Goal: Contribute content: Add original content to the website for others to see

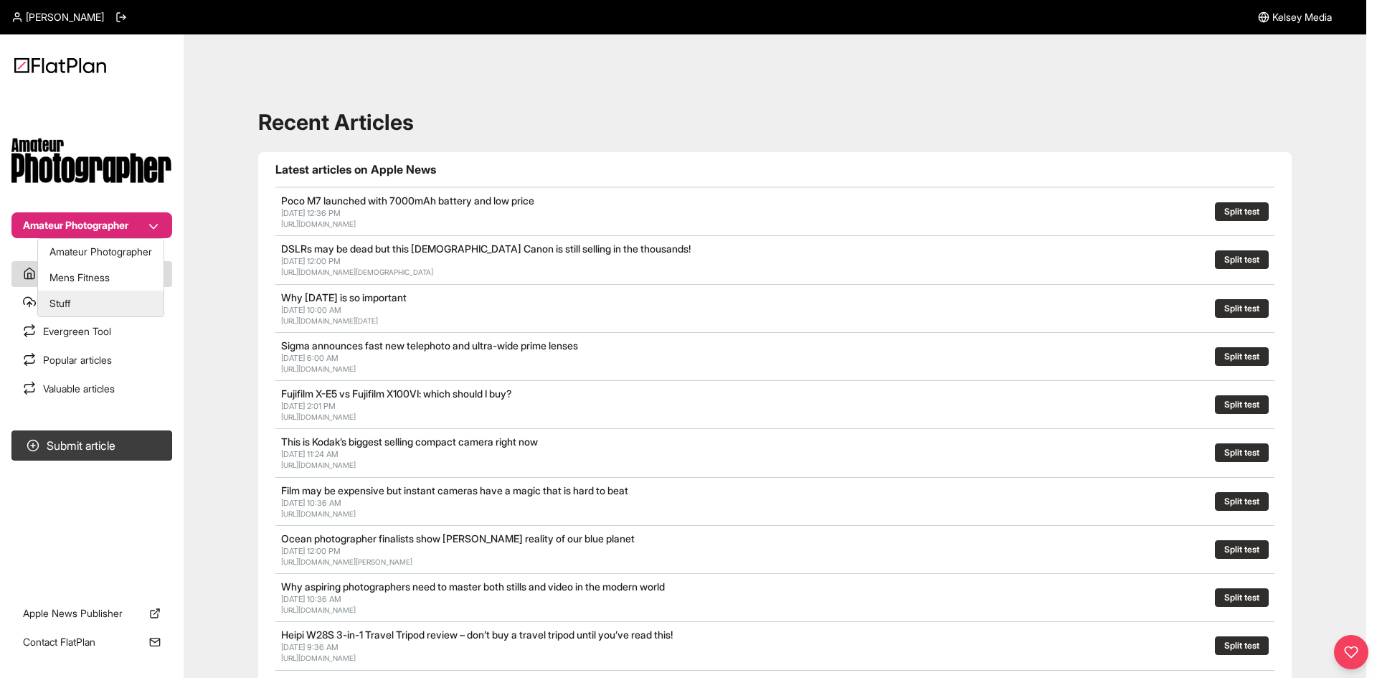
click at [107, 306] on button "Stuff" at bounding box center [101, 303] width 126 height 26
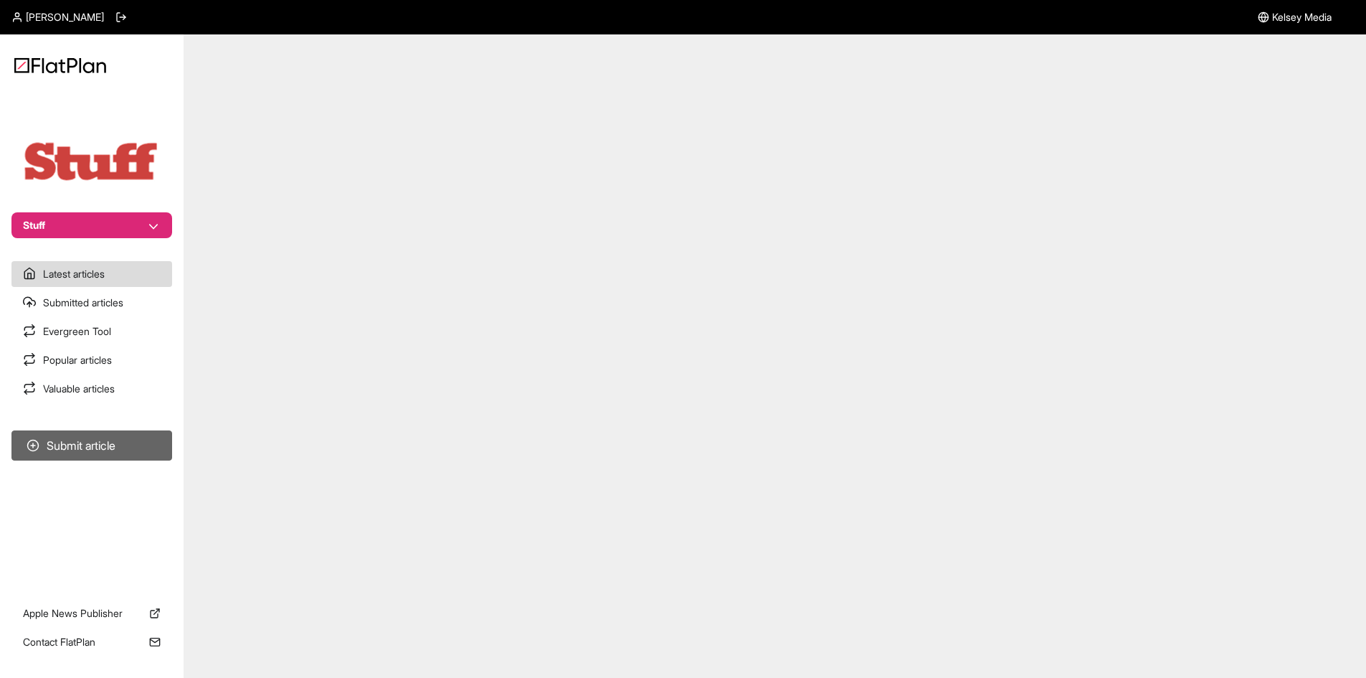
click at [95, 455] on button "Submit article" at bounding box center [91, 445] width 161 height 30
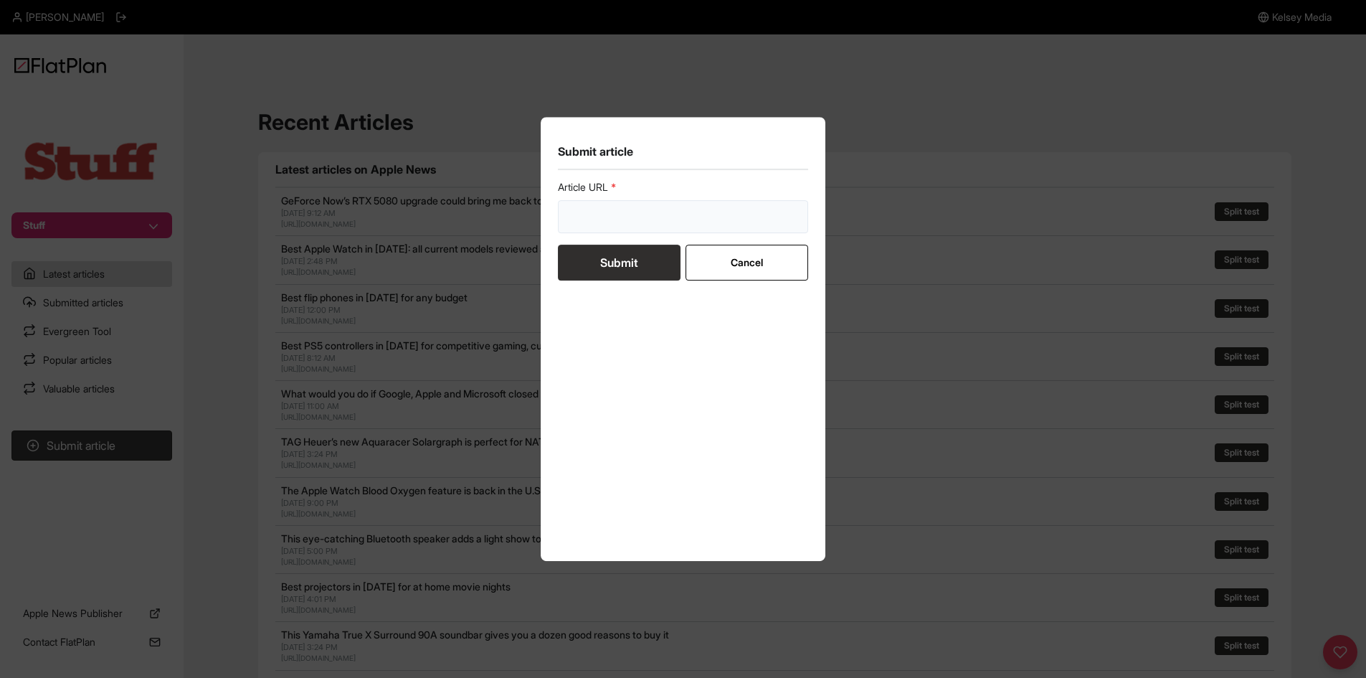
click at [659, 209] on input "url" at bounding box center [683, 216] width 251 height 33
paste input "[URL][DOMAIN_NAME]"
type input "[URL][DOMAIN_NAME]"
click at [633, 262] on button "Submit" at bounding box center [619, 263] width 123 height 36
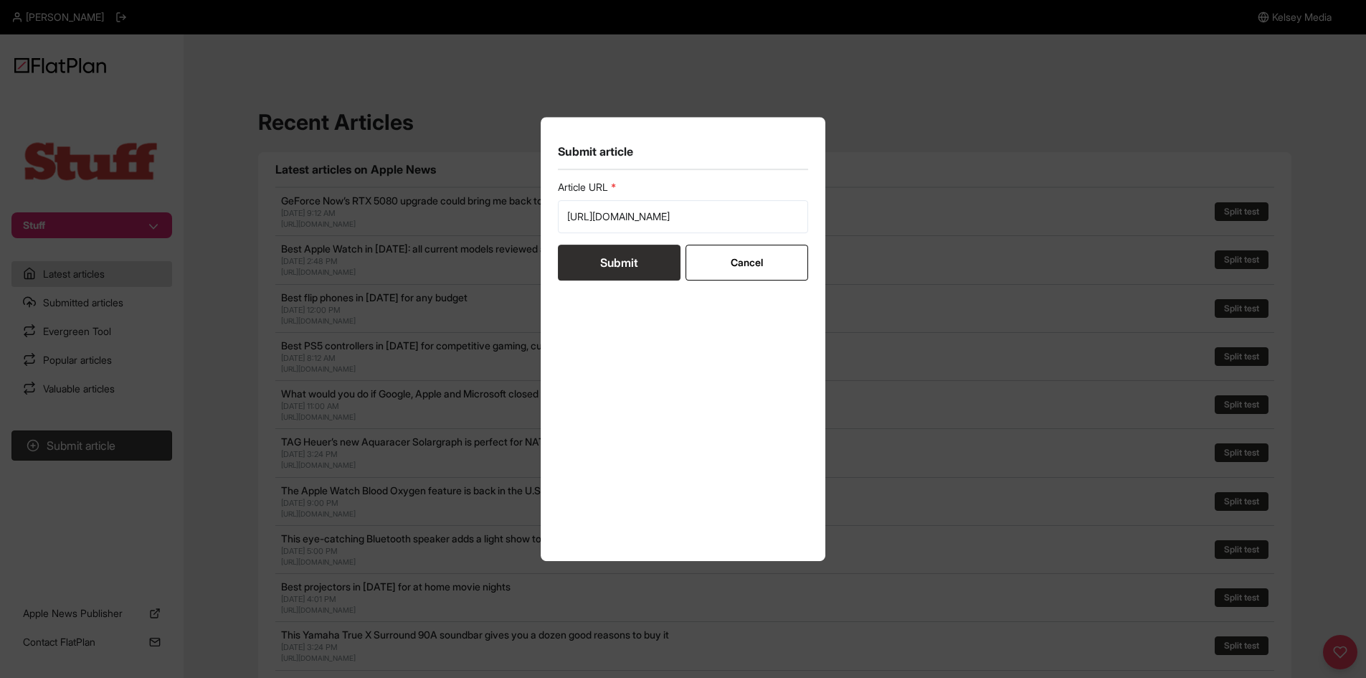
scroll to position [0, 0]
